Goal: Ask a question

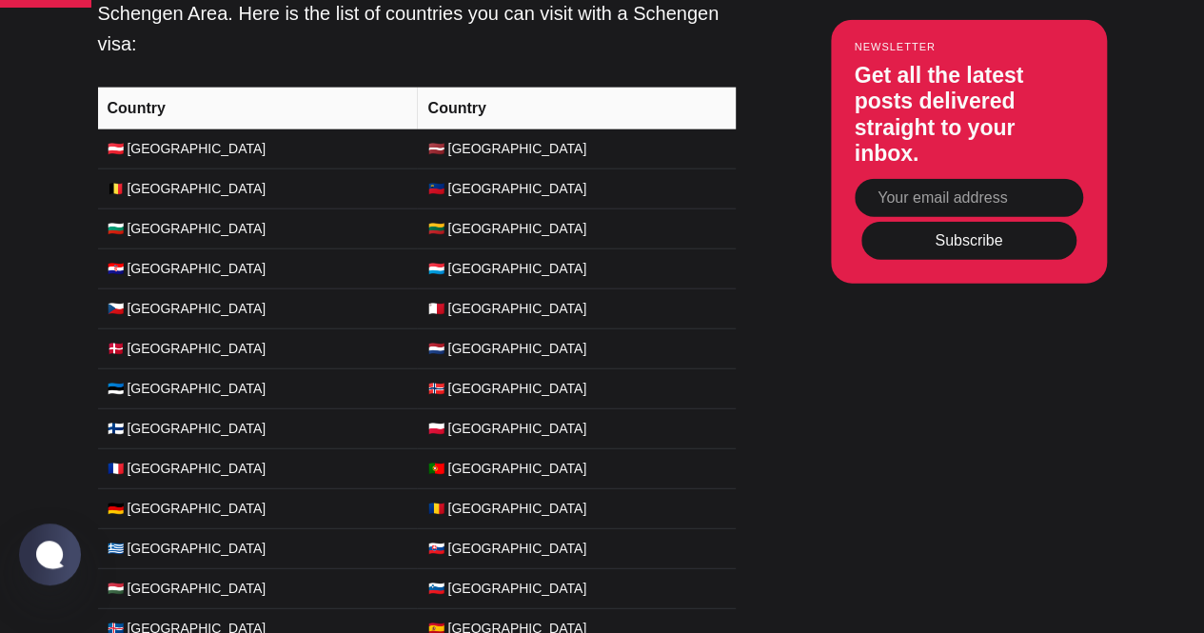
scroll to position [2284, 0]
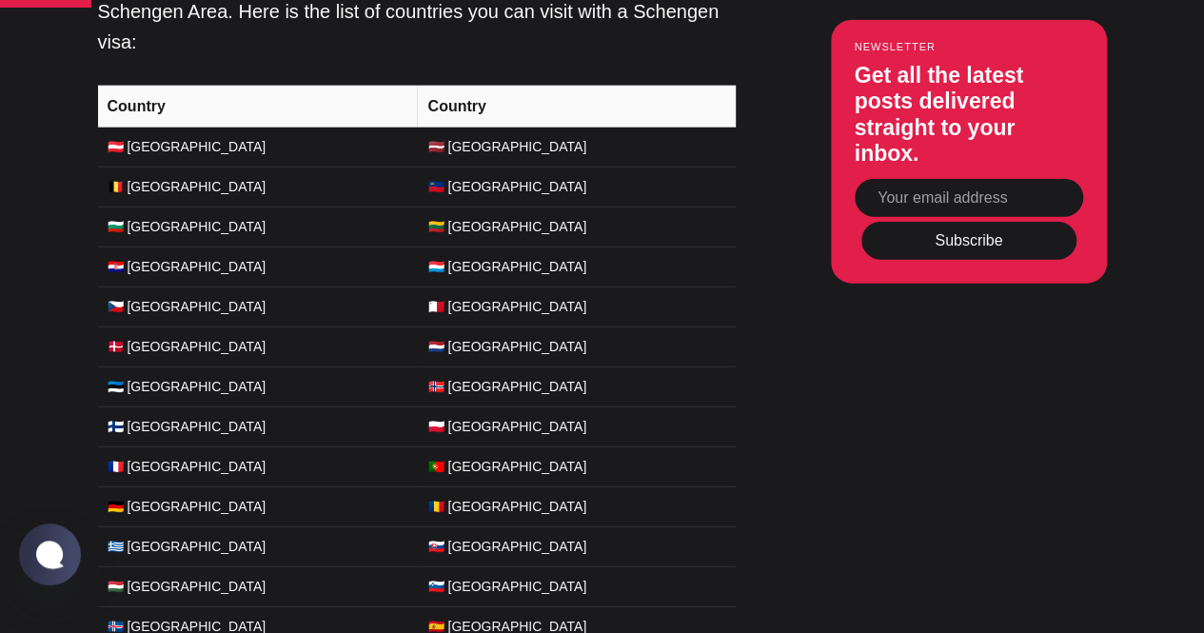
click at [138, 448] on td "🇫🇷 [GEOGRAPHIC_DATA]" at bounding box center [257, 466] width 319 height 40
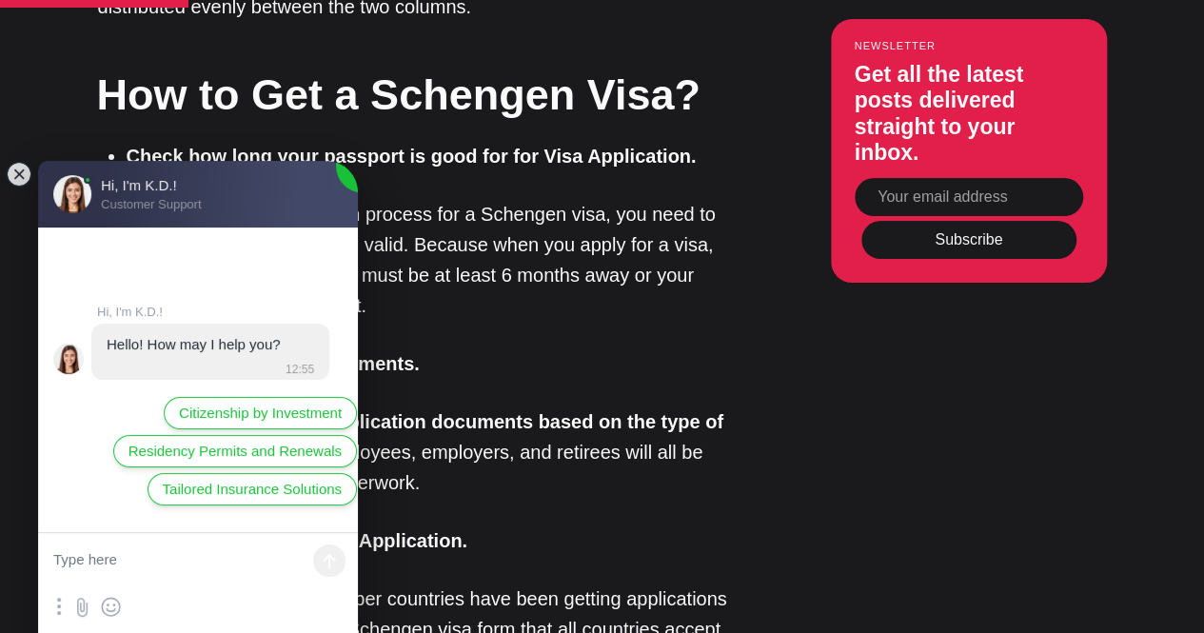
scroll to position [0, 0]
click at [16, 173] on jdiv at bounding box center [19, 174] width 27 height 27
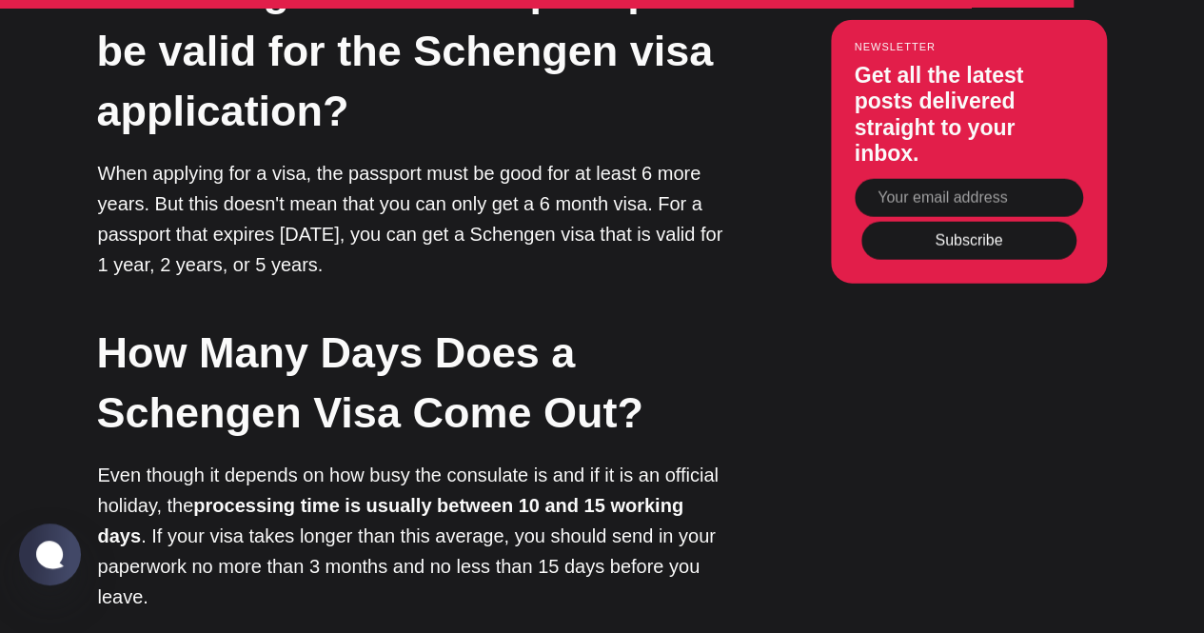
scroll to position [16653, 0]
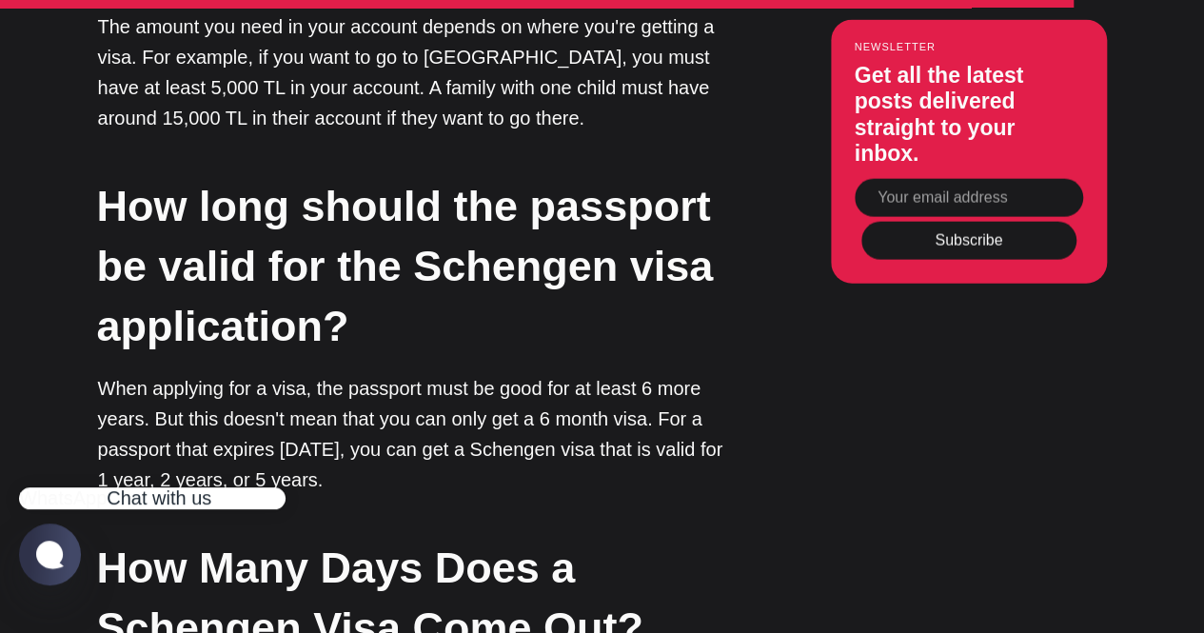
click at [139, 487] on jdiv "Chat with us" at bounding box center [159, 497] width 105 height 21
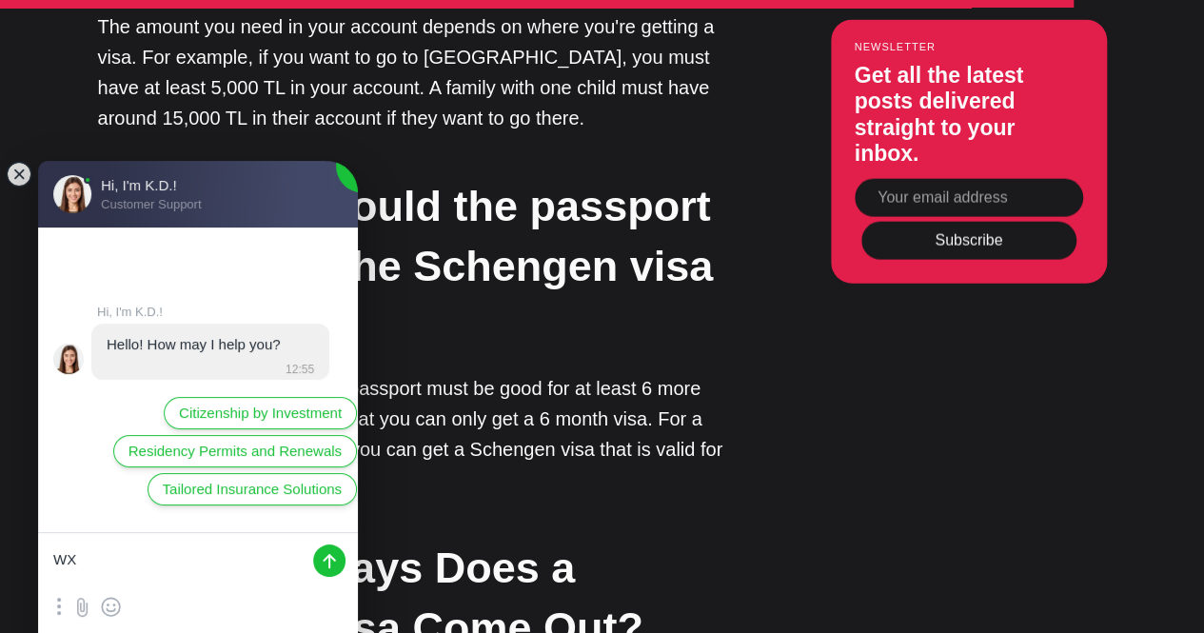
type textarea "W"
type textarea "O"
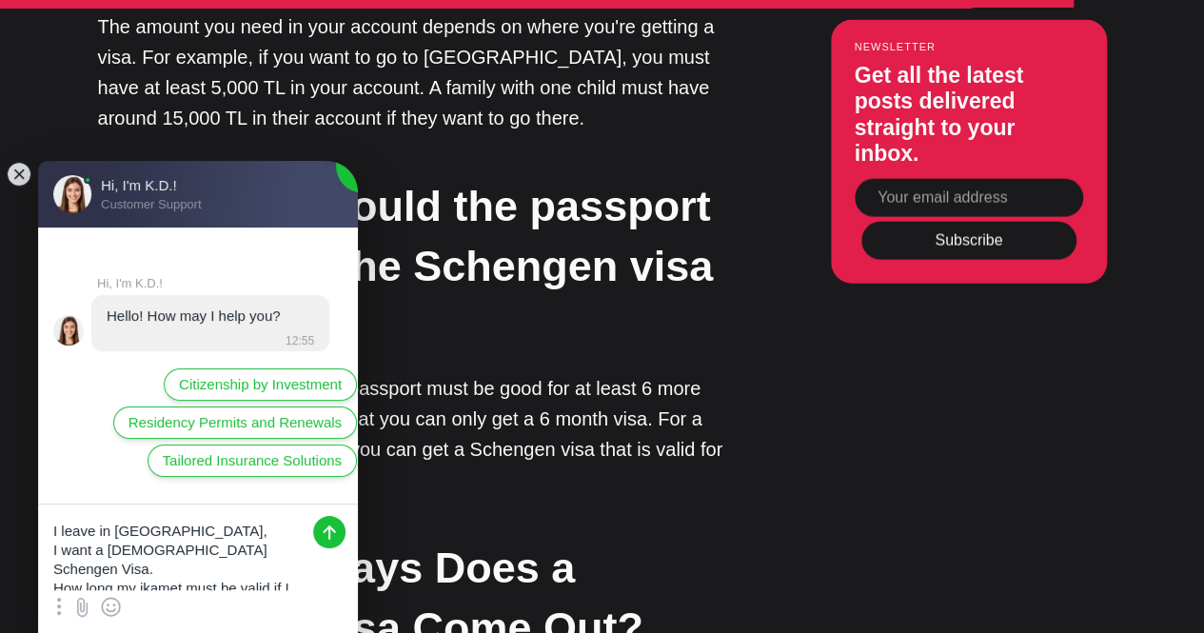
scroll to position [6, 0]
click at [242, 583] on textarea "I leave in [GEOGRAPHIC_DATA], I want a [DEMOGRAPHIC_DATA] Schengen Visa. How lo…" at bounding box center [198, 547] width 320 height 86
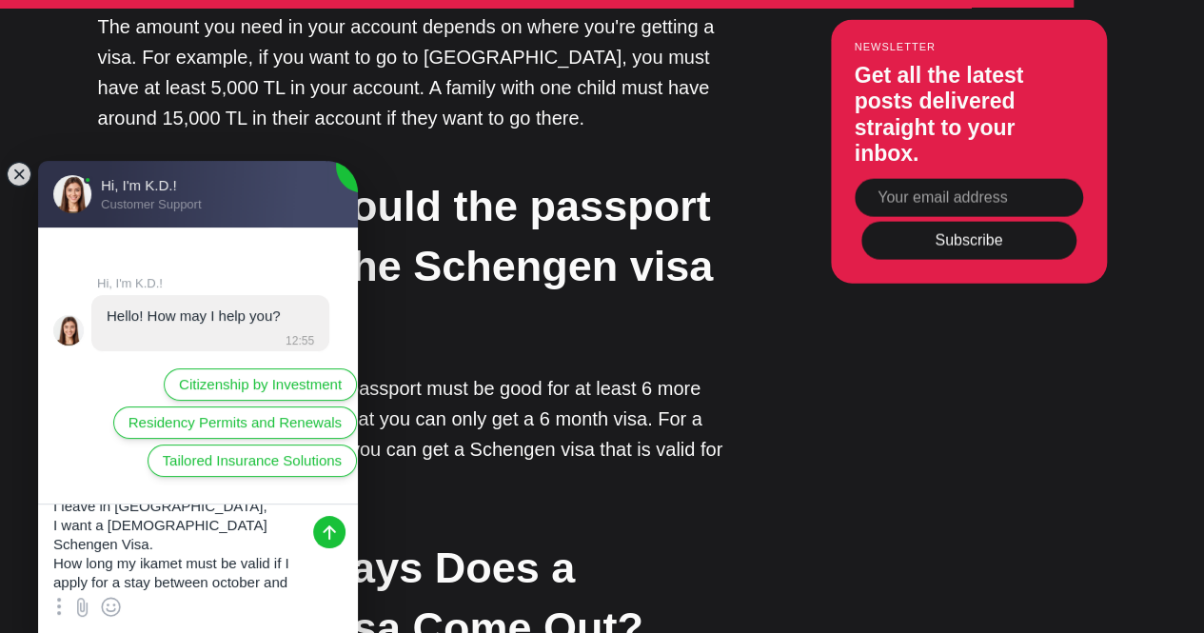
type textarea "I leave in [GEOGRAPHIC_DATA], I want a [DEMOGRAPHIC_DATA] Schengen Visa. How lo…"
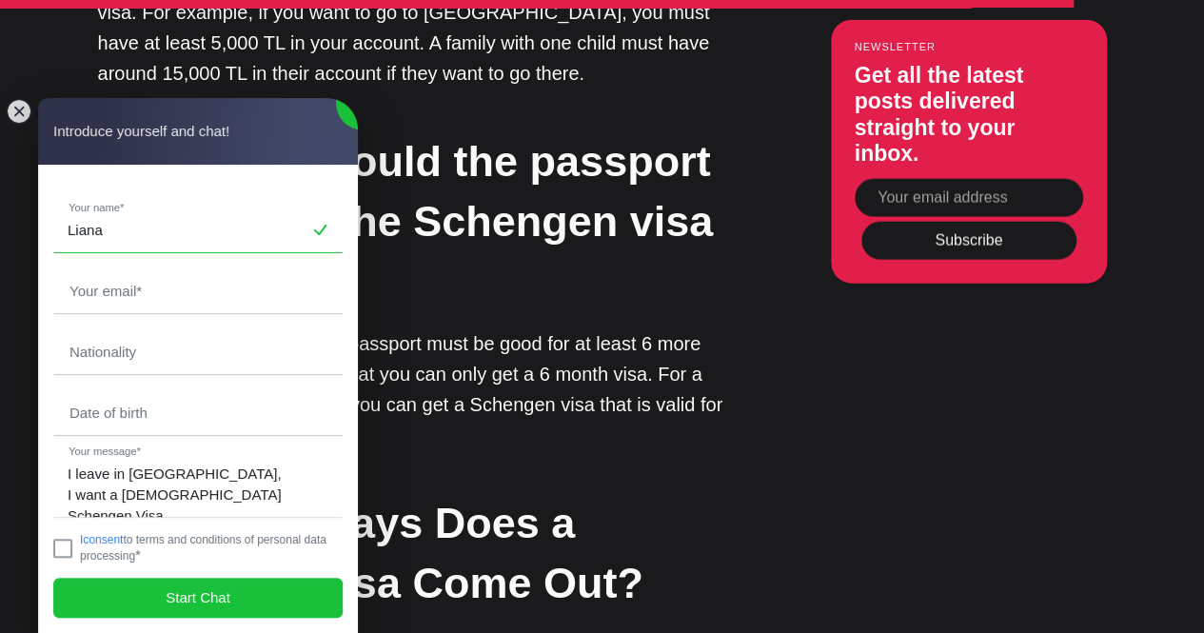
scroll to position [16749, 0]
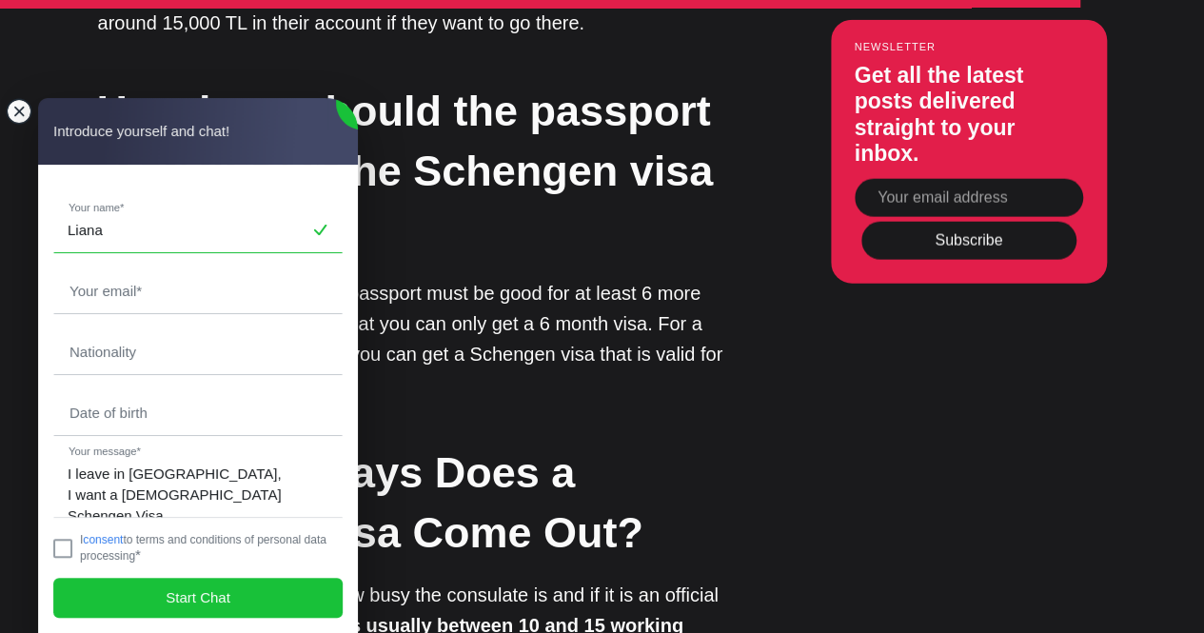
type input "Liana"
click at [23, 111] on jdiv at bounding box center [19, 111] width 27 height 27
